Goal: Task Accomplishment & Management: Use online tool/utility

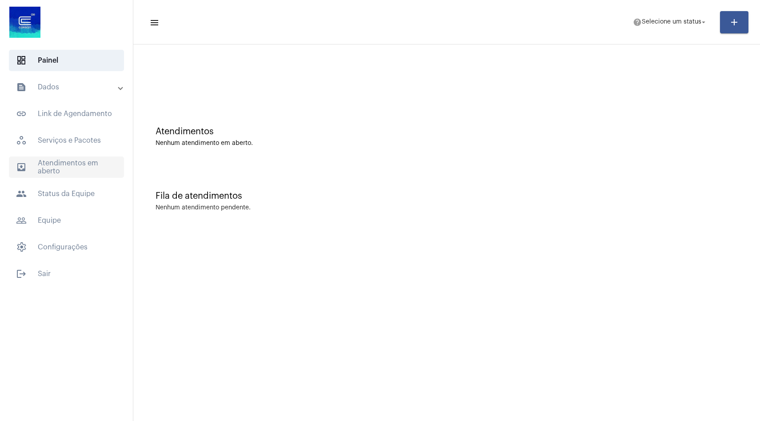
click at [82, 167] on span "outbox_outline Atendimentos em aberto" at bounding box center [66, 166] width 115 height 21
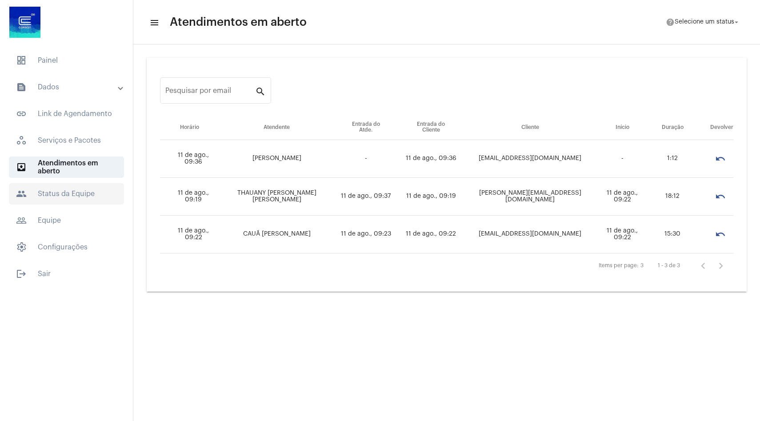
click at [74, 200] on span "people Status da Equipe" at bounding box center [66, 193] width 115 height 21
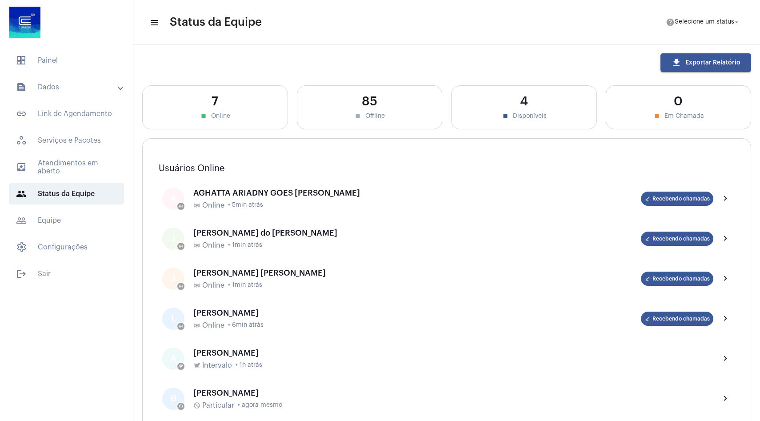
click at [77, 92] on mat-panel-title "text_snippet_outlined Dados" at bounding box center [67, 87] width 103 height 11
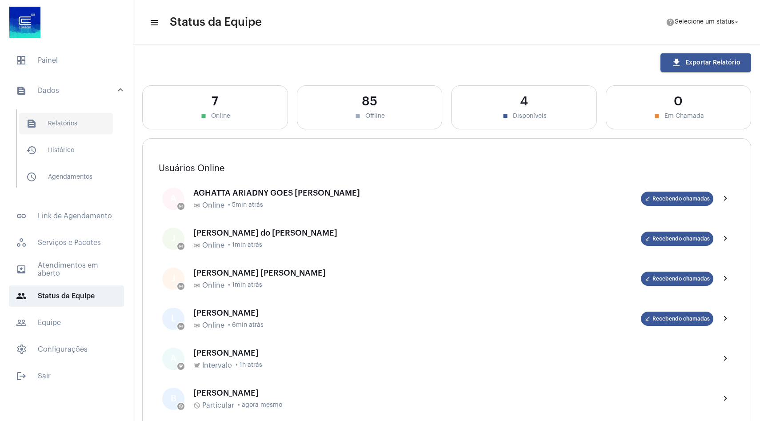
click at [71, 130] on span "text_snippet_outlined Relatórios" at bounding box center [66, 123] width 94 height 21
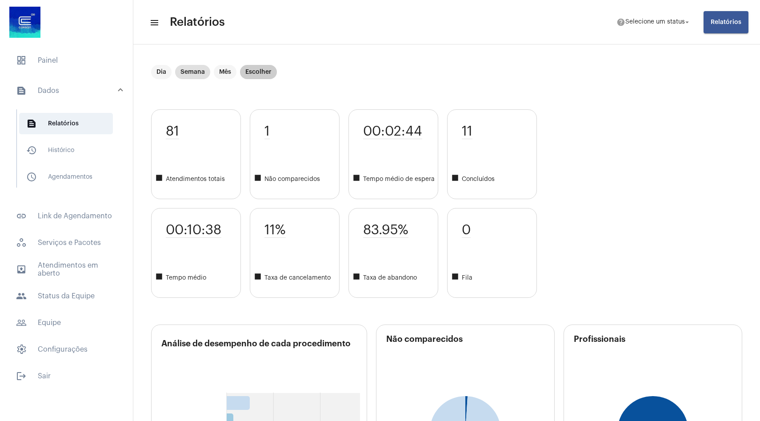
click at [247, 73] on mat-chip "Escolher" at bounding box center [258, 72] width 37 height 14
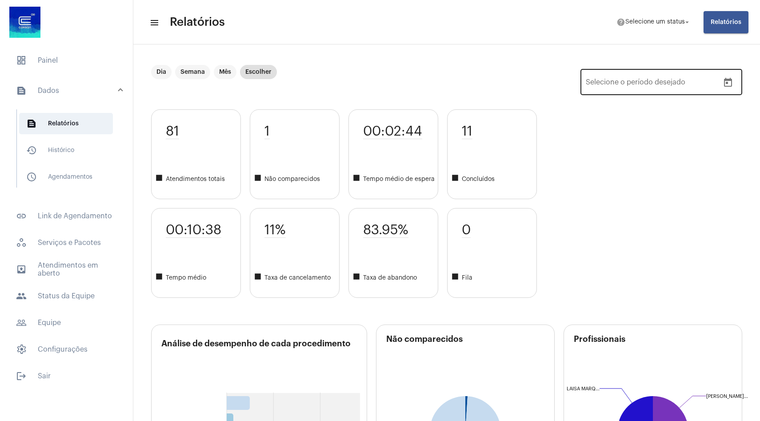
click at [733, 80] on icon "Open calendar" at bounding box center [728, 82] width 11 height 11
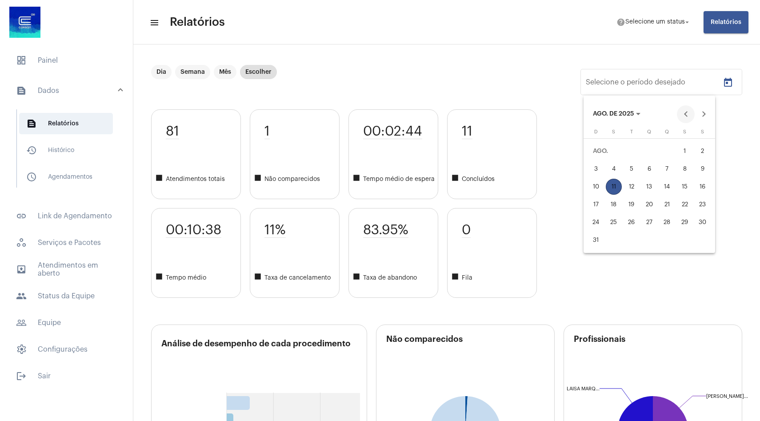
click at [683, 113] on button "Previous month" at bounding box center [686, 114] width 18 height 18
click at [632, 168] on div "1" at bounding box center [632, 169] width 16 height 16
type input "[DATE]"
click at [664, 240] on div "31" at bounding box center [667, 240] width 16 height 16
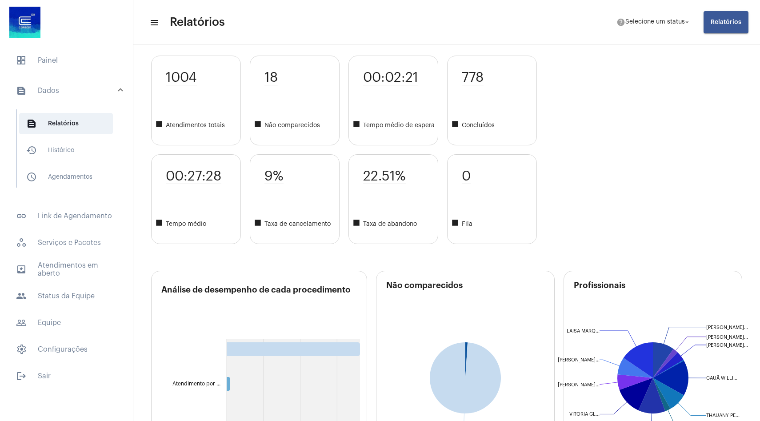
scroll to position [54, 2]
